Goal: Task Accomplishment & Management: Manage account settings

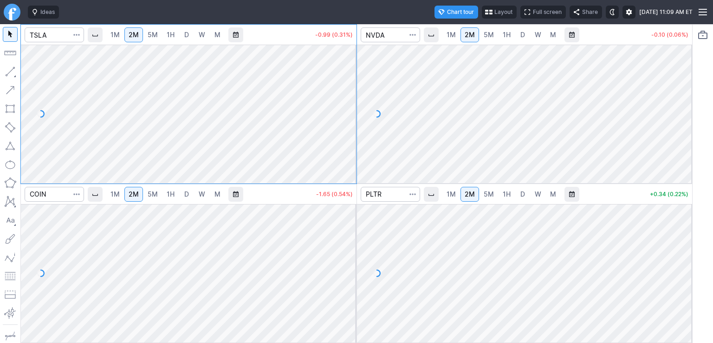
drag, startPoint x: 345, startPoint y: 260, endPoint x: 338, endPoint y: 275, distance: 17.1
click at [345, 275] on div at bounding box center [347, 270] width 20 height 115
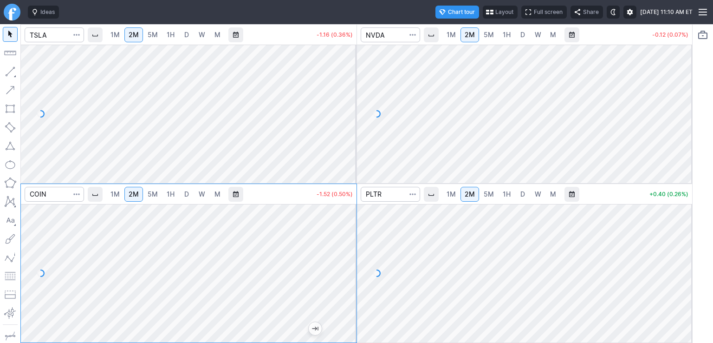
drag, startPoint x: 348, startPoint y: 256, endPoint x: 352, endPoint y: 269, distance: 13.4
click at [352, 269] on div at bounding box center [347, 270] width 20 height 115
drag, startPoint x: 352, startPoint y: 284, endPoint x: 351, endPoint y: 257, distance: 26.9
click at [351, 257] on div at bounding box center [347, 270] width 20 height 115
drag, startPoint x: 348, startPoint y: 260, endPoint x: 344, endPoint y: 275, distance: 16.2
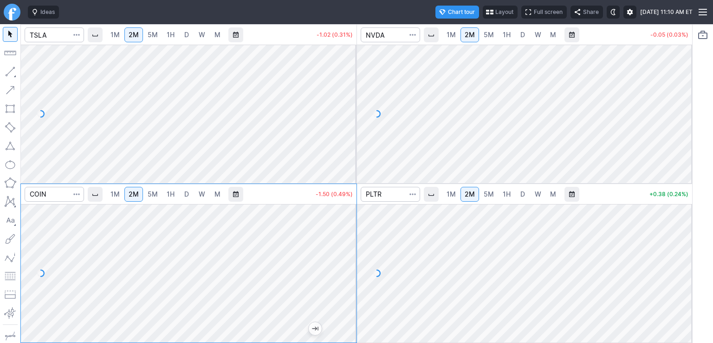
click at [345, 275] on div at bounding box center [347, 270] width 20 height 115
drag, startPoint x: 346, startPoint y: 74, endPoint x: 349, endPoint y: 123, distance: 48.8
click at [349, 123] on div at bounding box center [347, 111] width 20 height 115
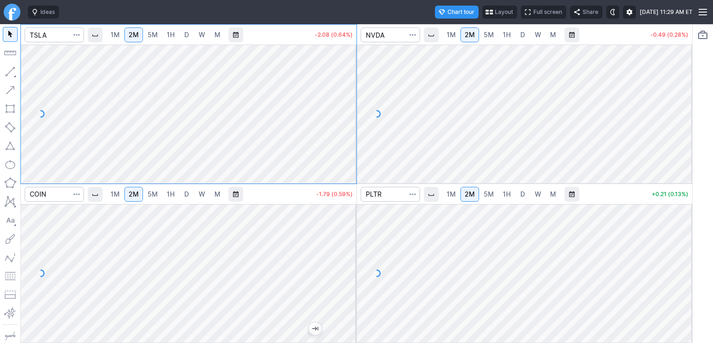
drag, startPoint x: 346, startPoint y: 111, endPoint x: 356, endPoint y: 69, distance: 43.4
click at [356, 69] on div at bounding box center [347, 111] width 20 height 115
drag, startPoint x: 342, startPoint y: 72, endPoint x: 345, endPoint y: 107, distance: 35.4
click at [345, 106] on div at bounding box center [347, 111] width 20 height 115
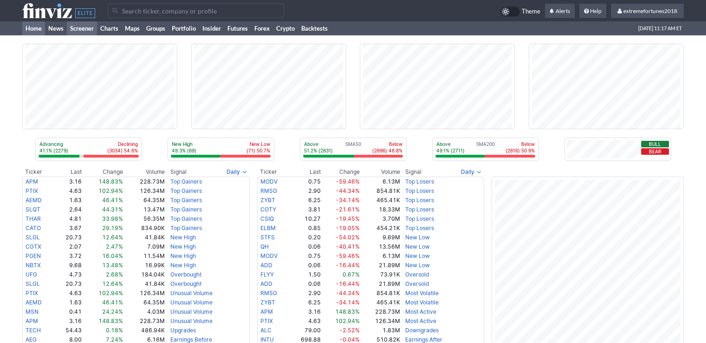
click at [81, 28] on link "Screener" at bounding box center [82, 28] width 30 height 14
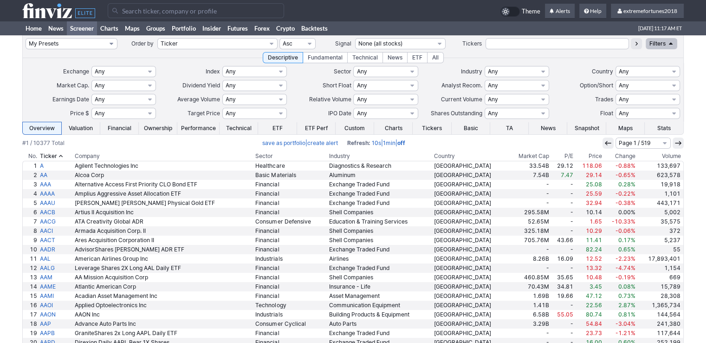
click at [85, 46] on select "My Presets -Save Screen -Edit Screens s: $100-2000 ATR>3 s: $200-2000 ATR=4-60 …" at bounding box center [72, 43] width 92 height 11
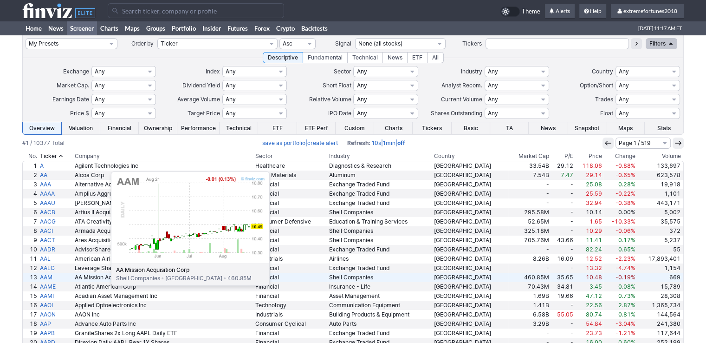
click at [26, 38] on select "My Presets -Save Screen -Edit Screens s: $100-2000 ATR>3 s: $200-2000 ATR=4-60 …" at bounding box center [72, 43] width 92 height 11
select select "My Presets"
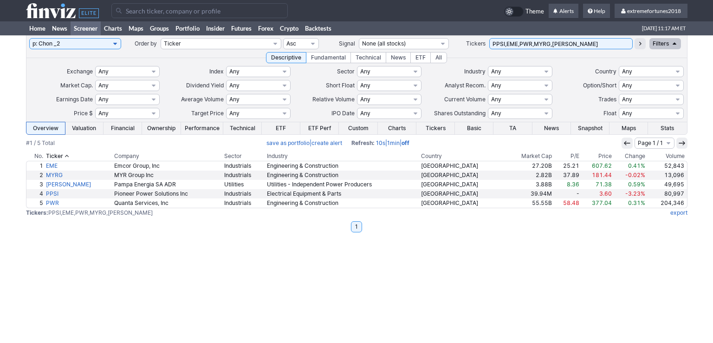
click at [75, 47] on select "My Presets -Save Screen -Edit Screens s: $100-2000 ATR>3 s: $200-2000 ATR=4-60 …" at bounding box center [75, 43] width 92 height 11
click at [29, 38] on select "My Presets -Save Screen -Edit Screens s: $100-2000 ATR>3 s: $200-2000 ATR=4-60 …" at bounding box center [75, 43] width 92 height 11
select select "My Presets"
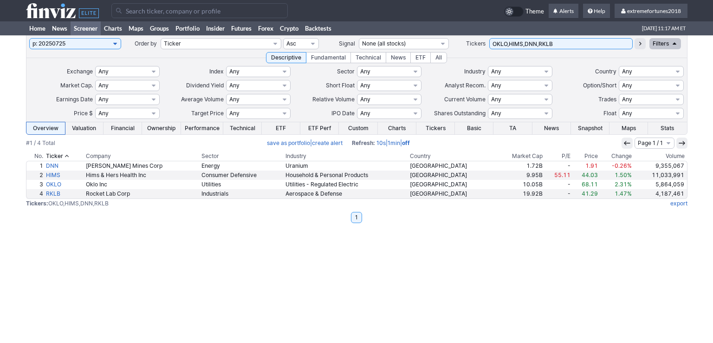
click at [563, 45] on input "OKLO,HIMS,DNN,RKLB" at bounding box center [560, 43] width 143 height 11
type input "OKLO,HIMS,DNN,RKLB,plTR"
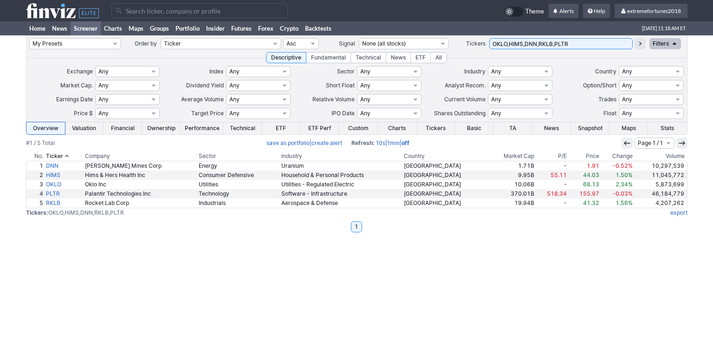
click at [585, 44] on input "OKLO,HIMS,DNN,RKLB,PLTR" at bounding box center [560, 43] width 143 height 11
type input "OKLO,HIMS,DNN,RKLB,PLTR,GDRX"
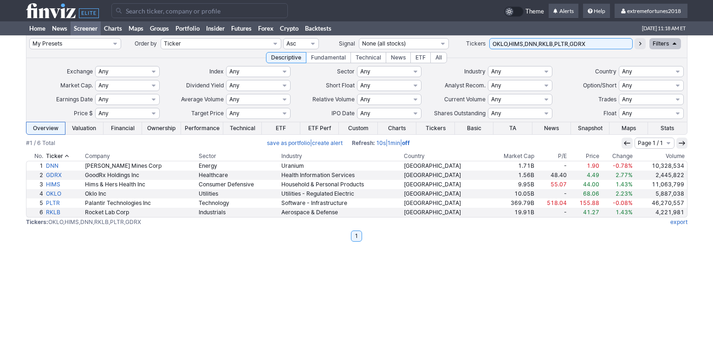
click at [585, 44] on input "OKLO,HIMS,DNN,RKLB,PLTR,GDRX" at bounding box center [560, 43] width 143 height 11
click at [80, 46] on select "My Presets -Save Screen -Edit Screens s: $100-2000 ATR>3 s: $200-2000 ATR=4-60 …" at bounding box center [75, 43] width 92 height 11
drag, startPoint x: 193, startPoint y: 268, endPoint x: 193, endPoint y: 259, distance: 9.3
click at [193, 268] on div "My Presets -Save Screen -Edit Screens s: $100-2000 ATR>3 s: $200-2000 ATR=4-60 …" at bounding box center [356, 188] width 713 height 307
click at [192, 27] on link "Portfolio" at bounding box center [187, 28] width 31 height 14
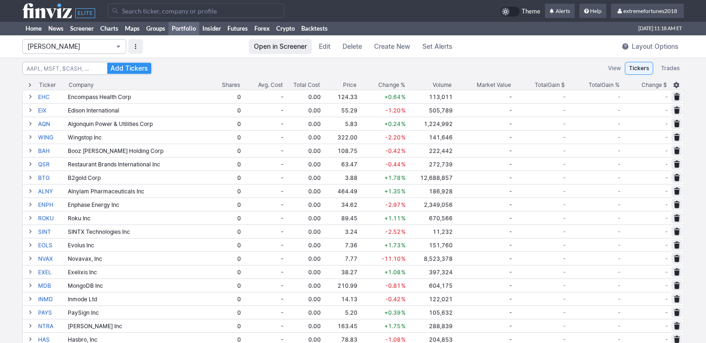
click at [89, 49] on span "Isabel_Watch" at bounding box center [69, 46] width 85 height 9
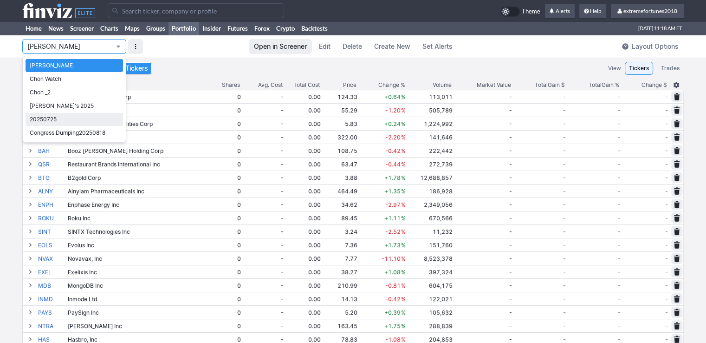
click at [73, 115] on span "20250725" at bounding box center [74, 119] width 89 height 9
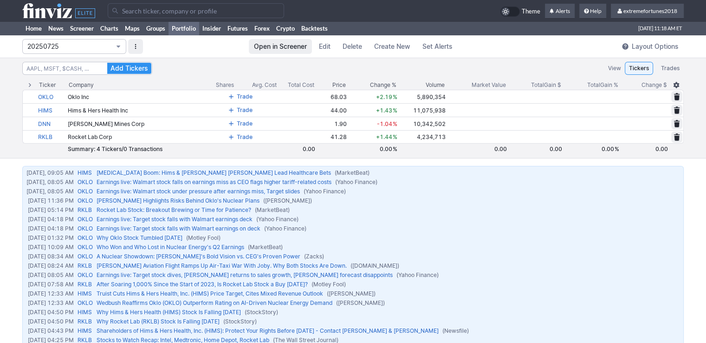
click at [83, 45] on span "20250725" at bounding box center [69, 46] width 85 height 9
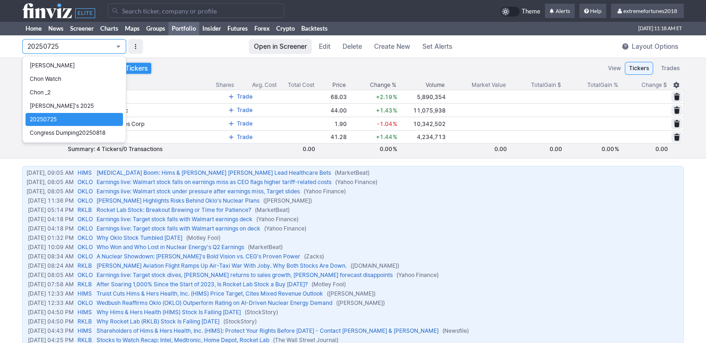
click at [181, 46] on div at bounding box center [353, 171] width 706 height 343
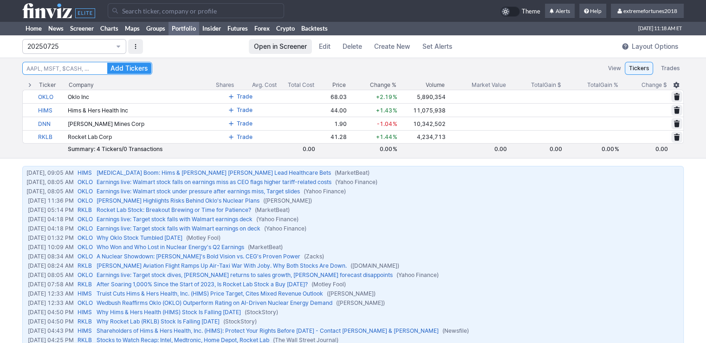
click at [39, 67] on input at bounding box center [87, 68] width 130 height 13
click at [79, 30] on link "Screener" at bounding box center [82, 28] width 30 height 14
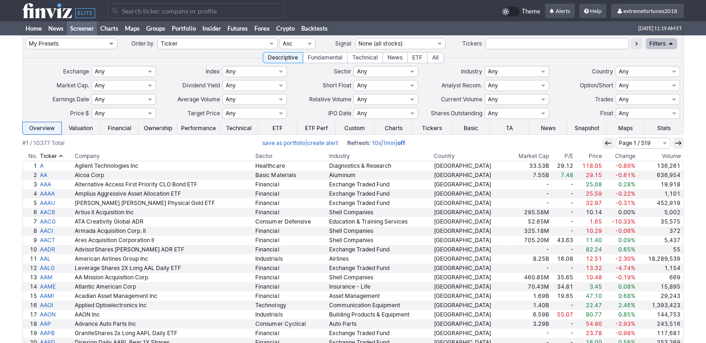
click at [70, 48] on select "My Presets -Save Screen -Edit Screens s: $100-2000 ATR>3 s: $200-2000 ATR=4-60 …" at bounding box center [72, 43] width 92 height 11
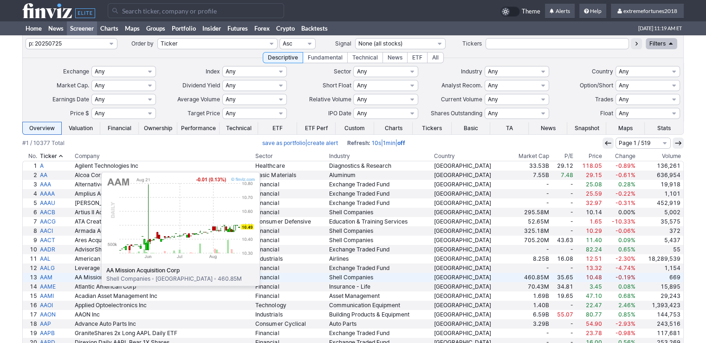
click at [26, 38] on select "My Presets -Save Screen -Edit Screens s: $100-2000 ATR>3 s: $200-2000 ATR=4-60 …" at bounding box center [72, 43] width 92 height 11
select select "My Presets"
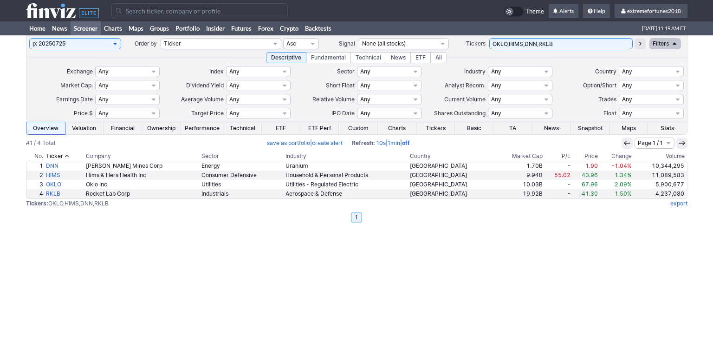
click at [102, 39] on select "My Presets -Save Screen -Edit Screens s: $100-2000 ATR>3 s: $200-2000 ATR=4-60 …" at bounding box center [75, 43] width 92 height 11
click at [184, 28] on link "Portfolio" at bounding box center [187, 28] width 31 height 14
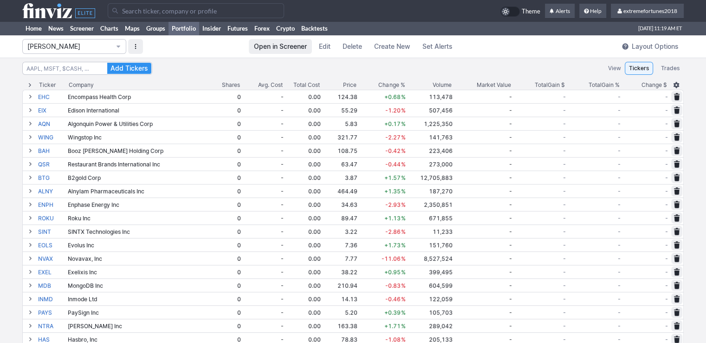
click at [71, 48] on span "Isabel_Watch" at bounding box center [69, 46] width 85 height 9
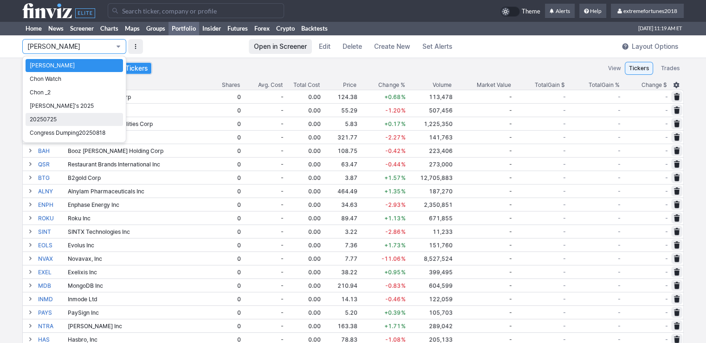
click at [72, 120] on span "20250725" at bounding box center [74, 119] width 89 height 9
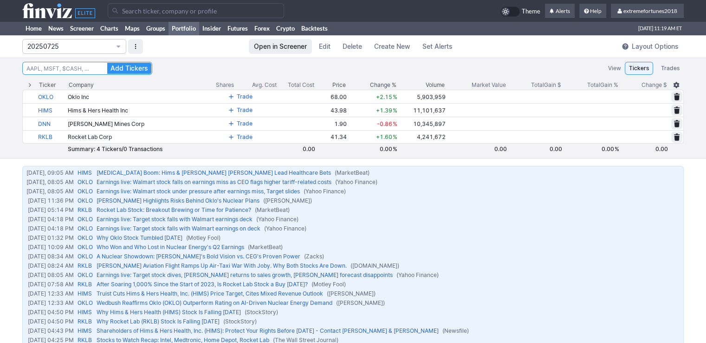
click at [74, 67] on input at bounding box center [87, 68] width 130 height 13
type input "pltr"
click at [119, 68] on span "Add Tickers" at bounding box center [130, 68] width 38 height 9
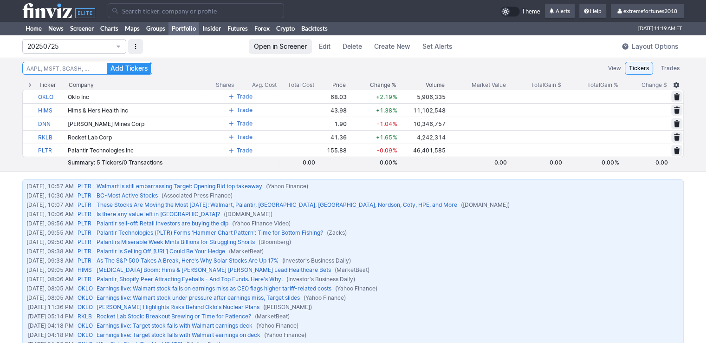
click at [84, 67] on input at bounding box center [87, 68] width 130 height 13
type input "gdrx"
click at [137, 65] on span "Add Tickers" at bounding box center [130, 68] width 38 height 9
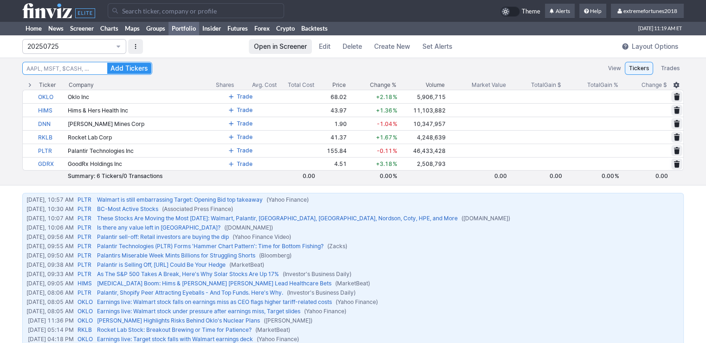
click at [65, 69] on input at bounding box center [87, 68] width 130 height 13
type input "hood"
click at [120, 67] on span "Add Tickers" at bounding box center [130, 68] width 38 height 9
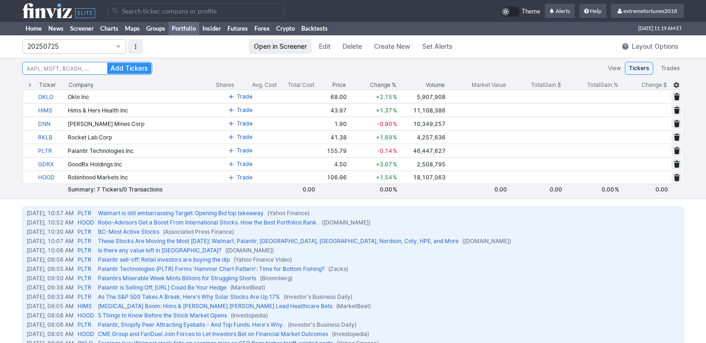
click at [61, 69] on input at bounding box center [87, 68] width 130 height 13
type input "tem"
click at [130, 69] on span "Add Tickers" at bounding box center [130, 68] width 38 height 9
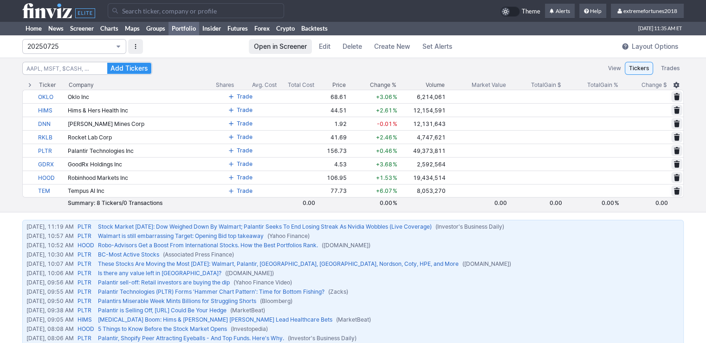
click at [78, 49] on span "20250725" at bounding box center [69, 46] width 85 height 9
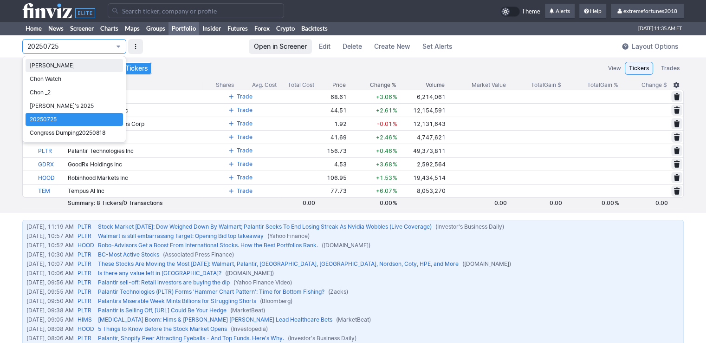
click at [73, 68] on span "Isabel_Watch" at bounding box center [74, 65] width 89 height 9
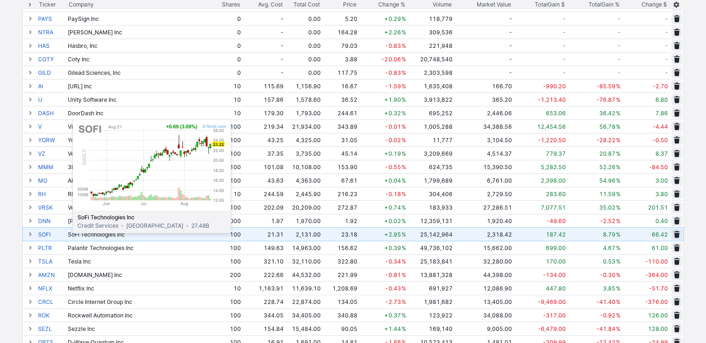
scroll to position [279, 0]
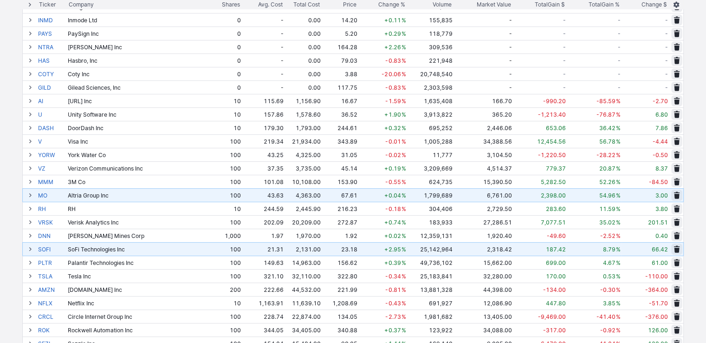
click at [28, 195] on span at bounding box center [30, 194] width 6 height 7
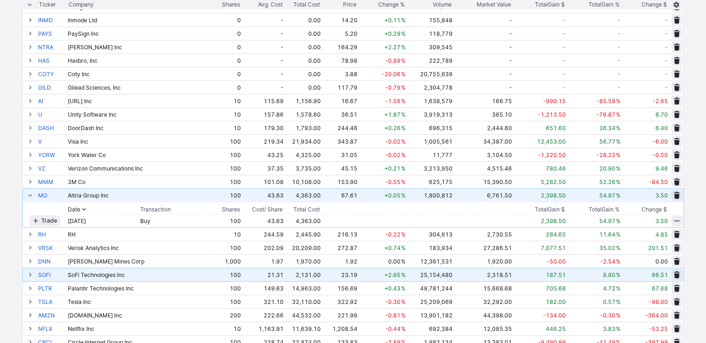
click at [29, 195] on span at bounding box center [30, 194] width 6 height 7
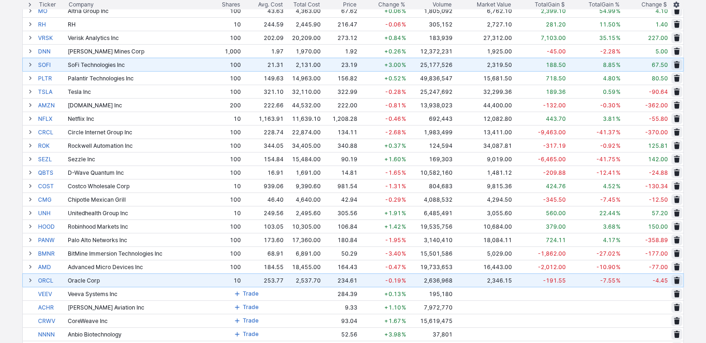
scroll to position [464, 0]
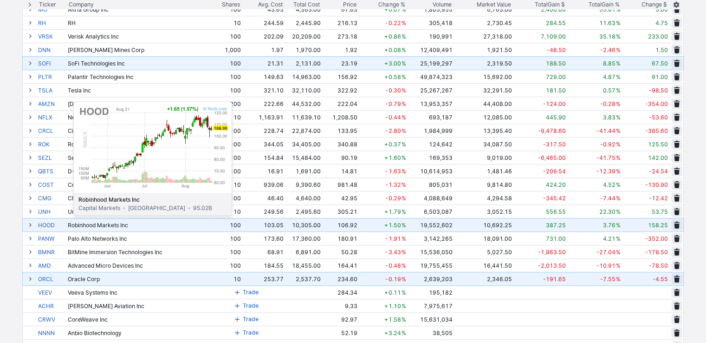
click at [50, 222] on link "HOOD" at bounding box center [52, 224] width 28 height 13
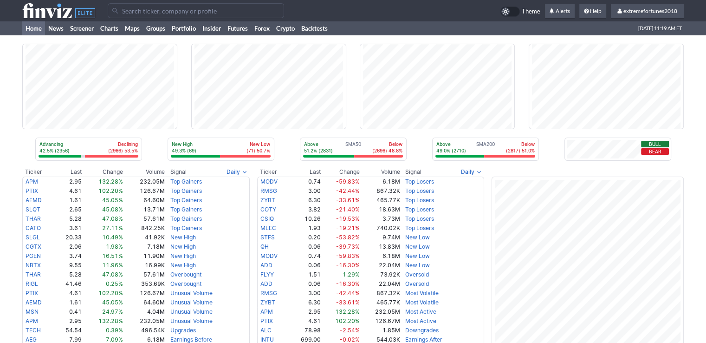
click at [133, 11] on input "Search" at bounding box center [196, 10] width 176 height 15
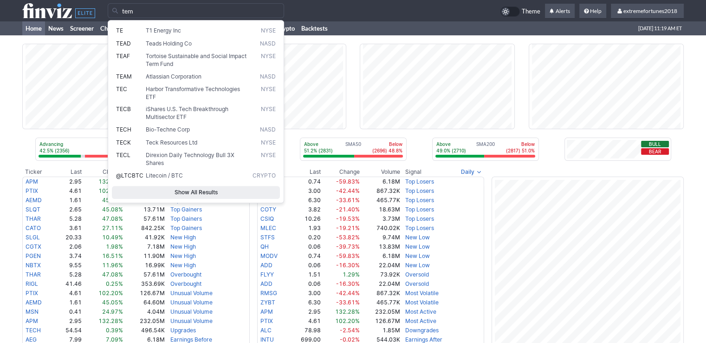
type input "tem"
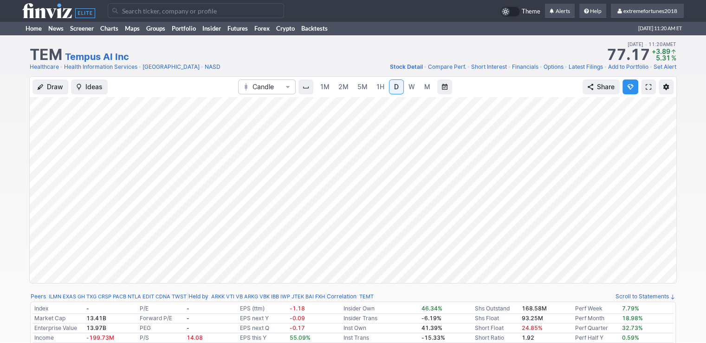
click at [97, 68] on link "Health Information Services" at bounding box center [100, 66] width 73 height 9
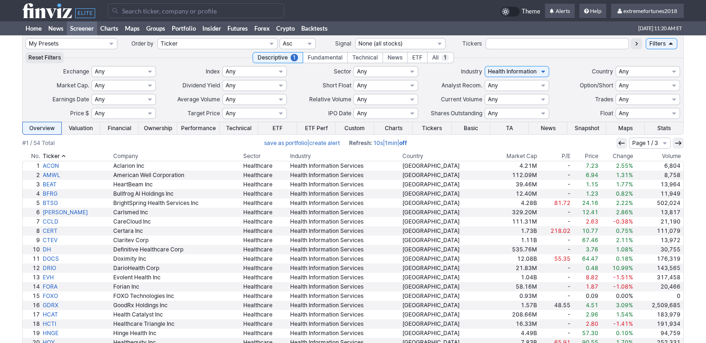
click at [648, 156] on th "Volume" at bounding box center [659, 155] width 49 height 9
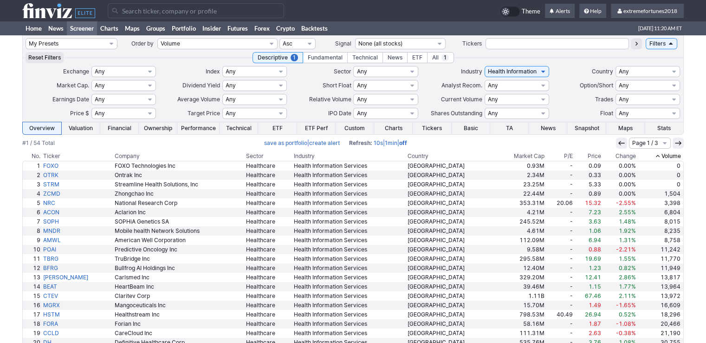
click at [650, 158] on th "Volume" at bounding box center [661, 155] width 46 height 9
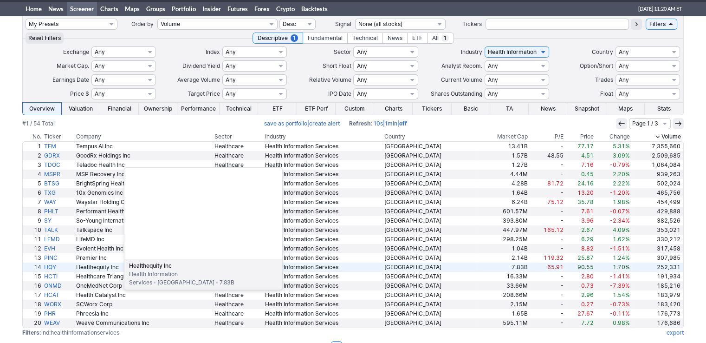
scroll to position [39, 0]
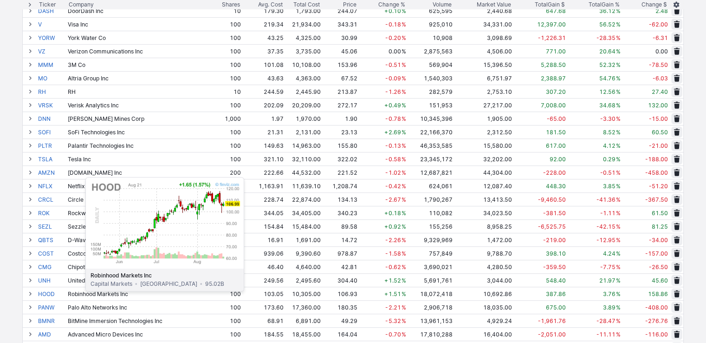
scroll to position [464, 0]
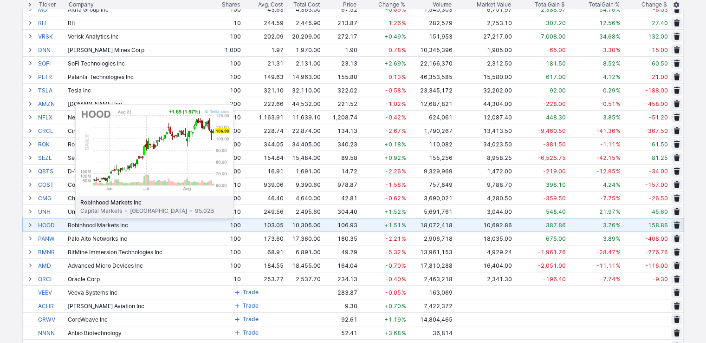
click at [52, 225] on link "HOOD" at bounding box center [52, 224] width 28 height 13
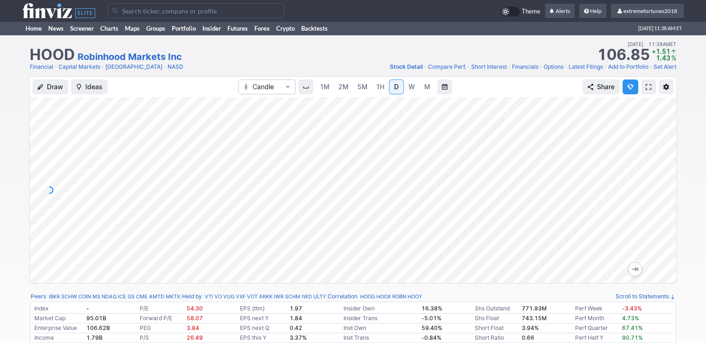
drag, startPoint x: 665, startPoint y: 201, endPoint x: 663, endPoint y: 155, distance: 46.1
click at [663, 155] on div at bounding box center [667, 187] width 20 height 163
click at [341, 84] on span "2M" at bounding box center [344, 87] width 10 height 8
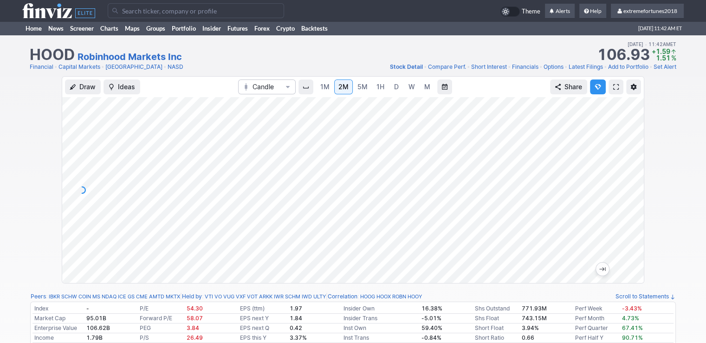
drag, startPoint x: 631, startPoint y: 206, endPoint x: 632, endPoint y: 192, distance: 13.5
click at [632, 192] on div at bounding box center [635, 187] width 20 height 163
drag, startPoint x: 632, startPoint y: 194, endPoint x: 632, endPoint y: 164, distance: 29.7
click at [632, 164] on div at bounding box center [635, 187] width 20 height 163
click at [393, 88] on span "D" at bounding box center [396, 86] width 7 height 9
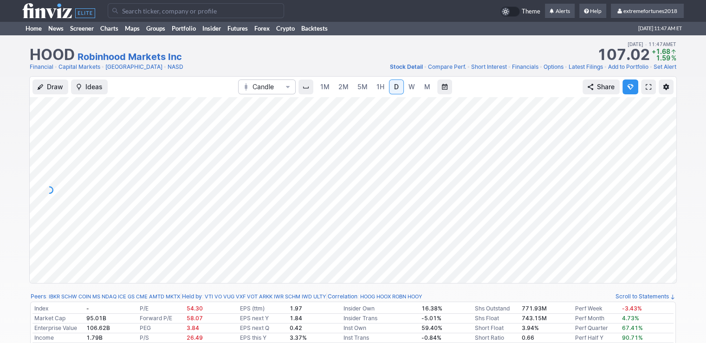
drag, startPoint x: 661, startPoint y: 195, endPoint x: 663, endPoint y: 153, distance: 42.8
click at [663, 153] on div at bounding box center [667, 187] width 20 height 163
